Goal: Navigation & Orientation: Find specific page/section

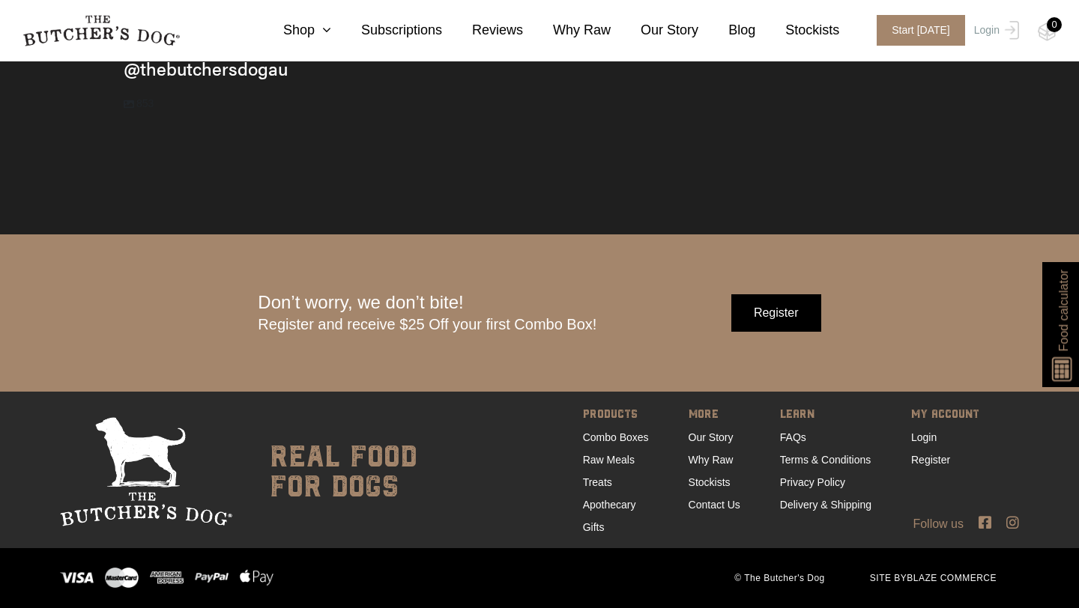
scroll to position [4681, 0]
click at [706, 482] on link "Stockists" at bounding box center [709, 482] width 42 height 12
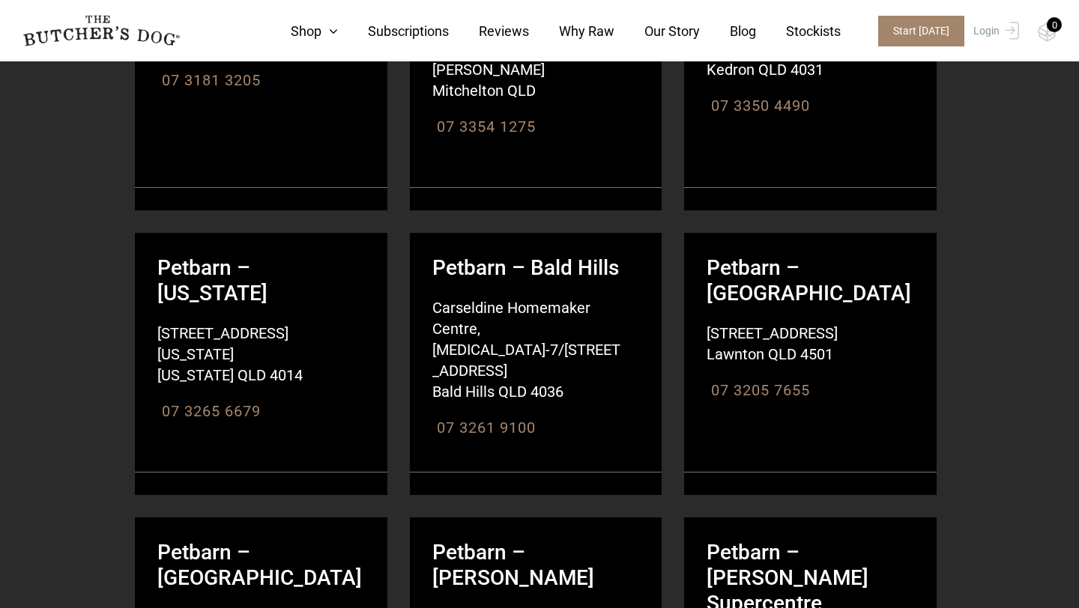
scroll to position [13752, 0]
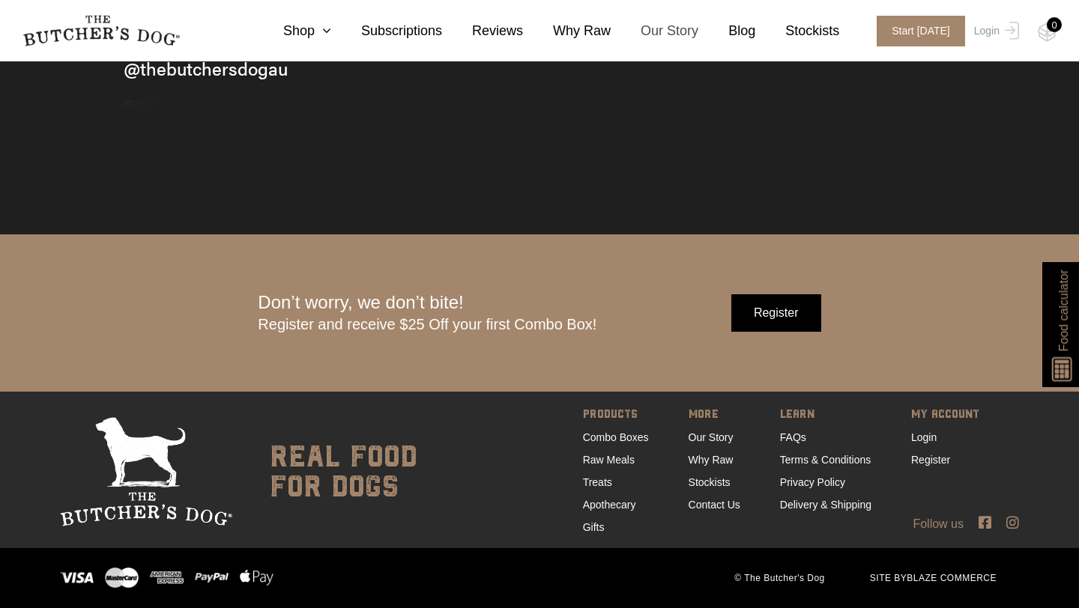
click at [680, 32] on link "Our Story" at bounding box center [654, 31] width 88 height 20
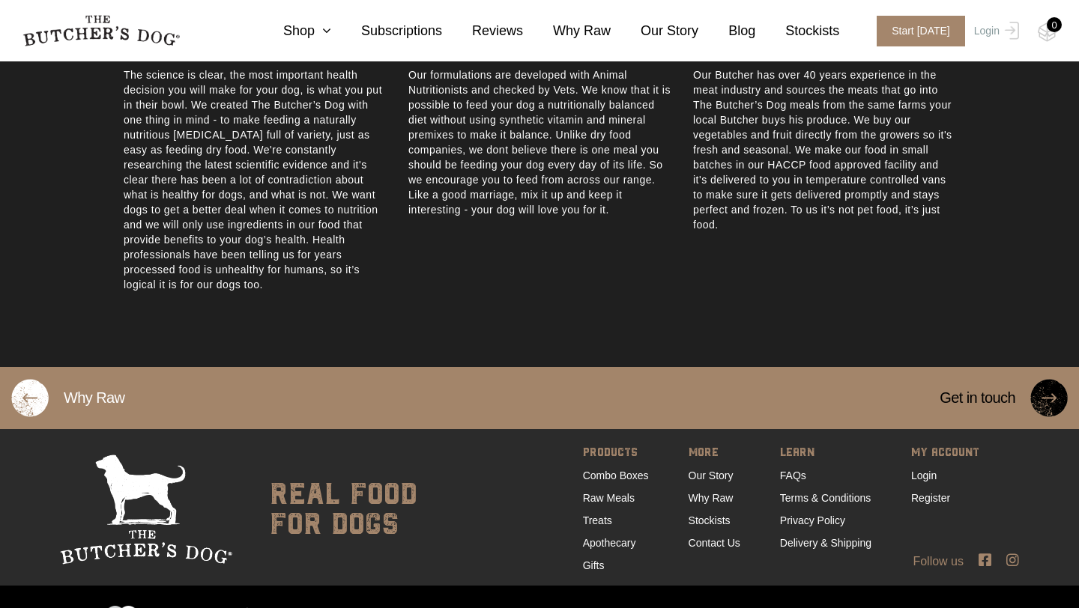
scroll to position [823, 0]
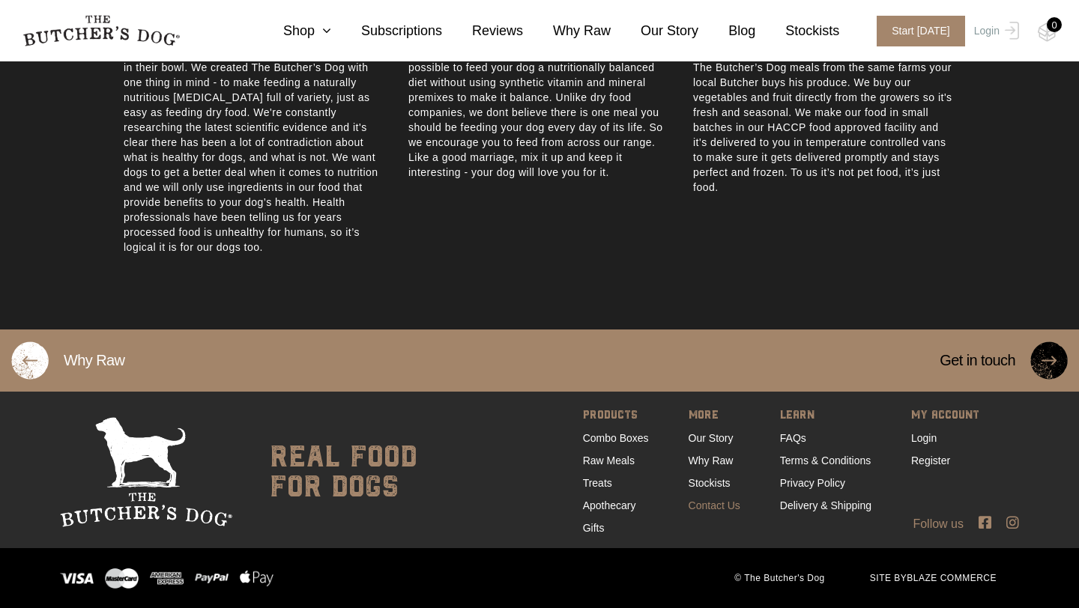
click at [717, 510] on link "Contact Us" at bounding box center [714, 506] width 52 height 12
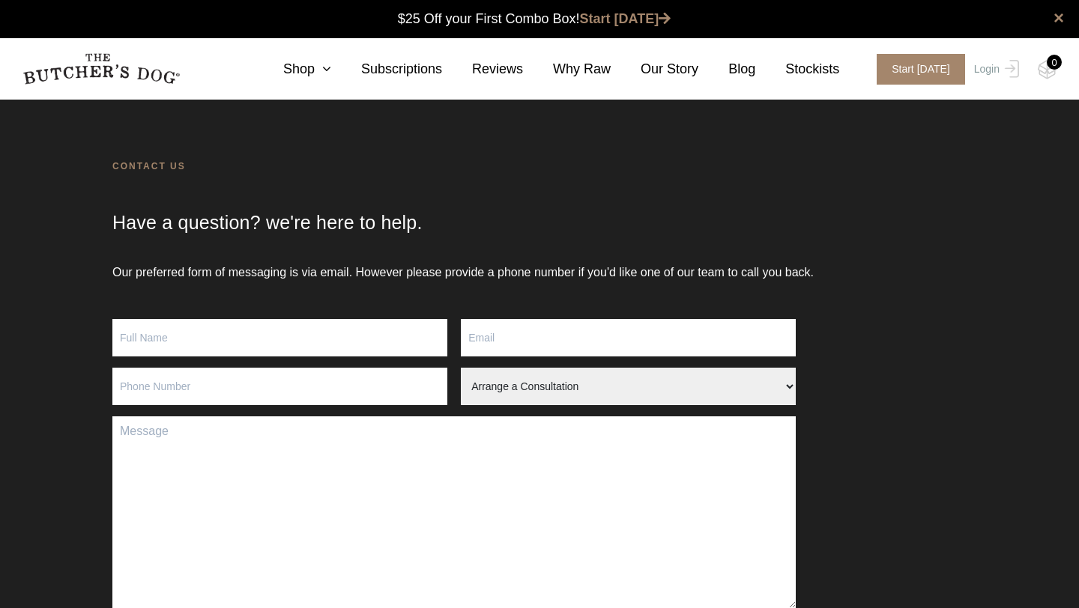
click at [700, 389] on select "Arrange a Consultation Become a Stockist Order Query Stock Enquiry" at bounding box center [628, 386] width 335 height 37
click at [1058, 19] on link "×" at bounding box center [1058, 18] width 10 height 18
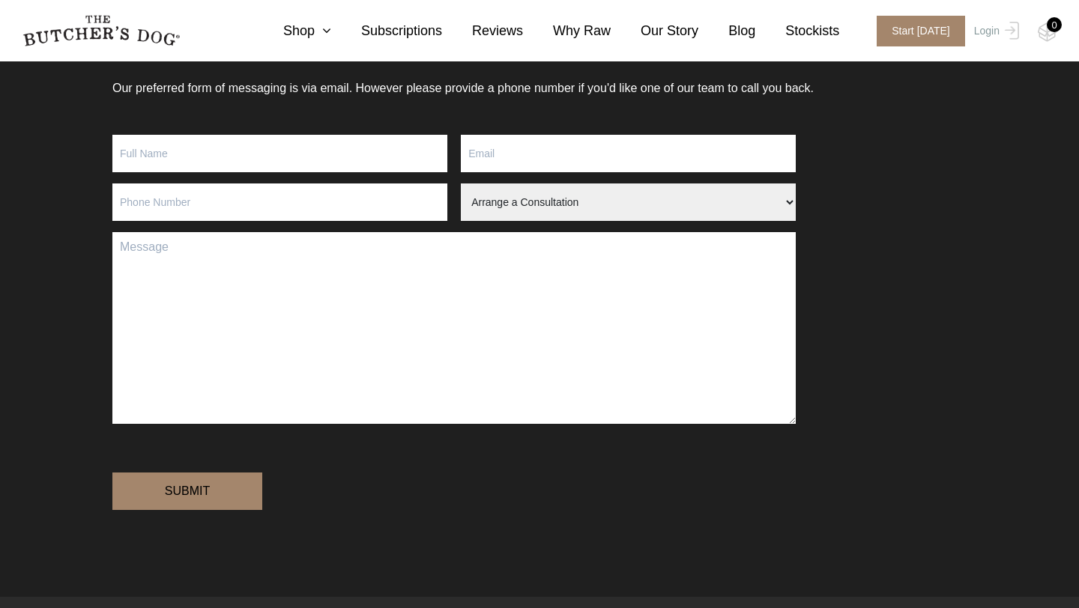
scroll to position [208, 0]
